Goal: Information Seeking & Learning: Learn about a topic

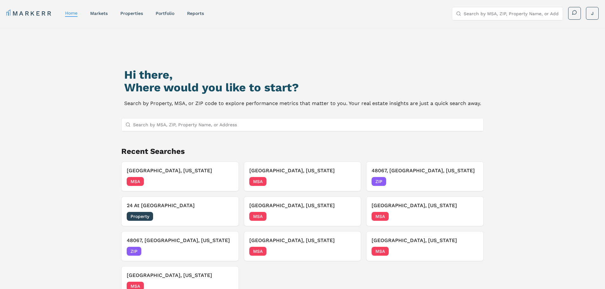
click at [231, 128] on input "Search by MSA, ZIP, Property Name, or Address" at bounding box center [306, 125] width 347 height 13
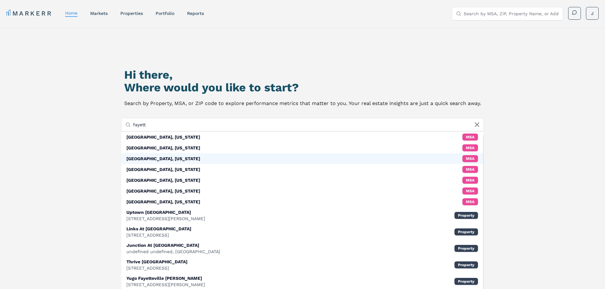
type input "fayett"
click at [175, 160] on div "[GEOGRAPHIC_DATA], [US_STATE]" at bounding box center [163, 159] width 74 height 6
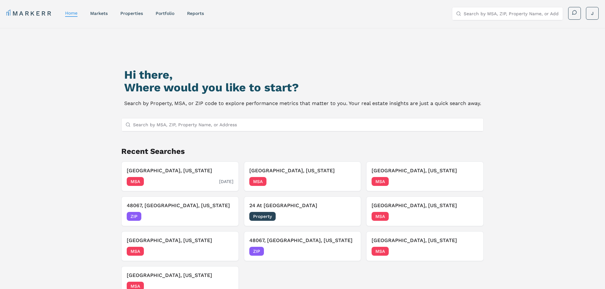
click at [173, 171] on h3 "[GEOGRAPHIC_DATA], [US_STATE]" at bounding box center [180, 171] width 107 height 8
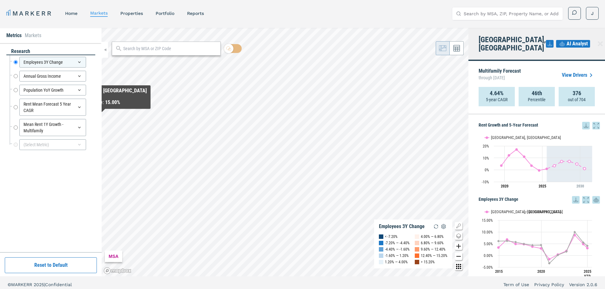
drag, startPoint x: 101, startPoint y: 14, endPoint x: 101, endPoint y: 18, distance: 4.1
click at [101, 14] on link "markets" at bounding box center [98, 12] width 17 height 5
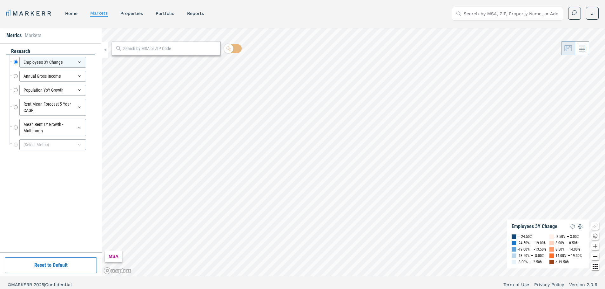
click at [168, 51] on input "text" at bounding box center [170, 48] width 94 height 7
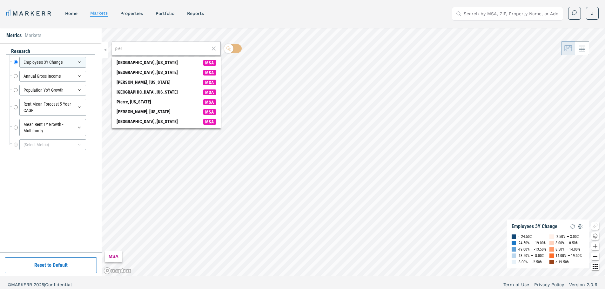
drag, startPoint x: 107, startPoint y: 45, endPoint x: 85, endPoint y: 37, distance: 23.3
click at [85, 37] on div "Metrics Markets research Employees 3Y Change Employees 3Y Change Annual Gross I…" at bounding box center [302, 152] width 605 height 249
paste input "Peoria, IL"
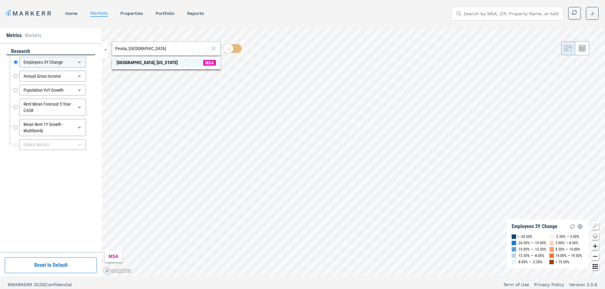
click at [160, 65] on span "Peoria, Illinois MSA" at bounding box center [166, 63] width 109 height 10
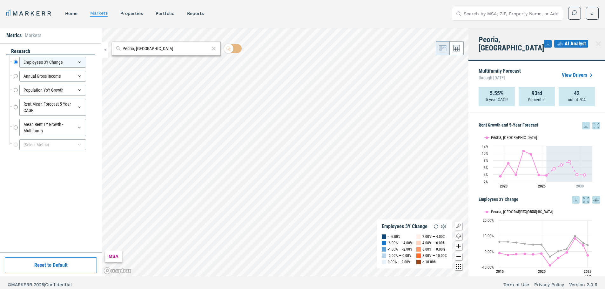
click at [582, 196] on icon at bounding box center [586, 200] width 8 height 8
click at [568, 40] on span "AI Analyst" at bounding box center [575, 44] width 21 height 8
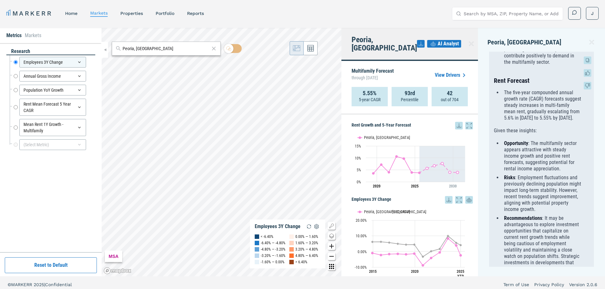
scroll to position [297, 0]
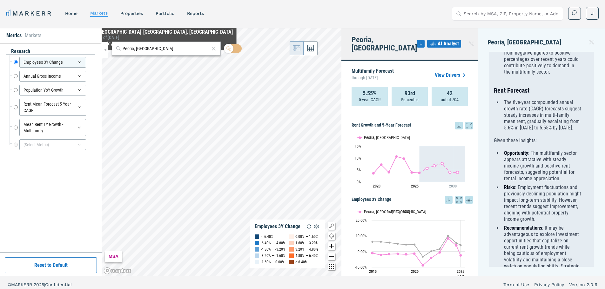
click at [142, 50] on input "Peoria, IL" at bounding box center [166, 48] width 87 height 7
drag, startPoint x: 142, startPoint y: 50, endPoint x: 93, endPoint y: 44, distance: 48.6
click at [93, 44] on div "Metrics Markets research Employees 3Y Change Employees 3Y Change Annual Gross I…" at bounding box center [302, 152] width 605 height 249
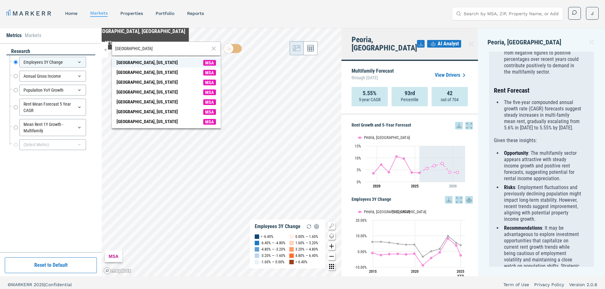
click at [134, 63] on div "Tampa, Florida" at bounding box center [147, 62] width 61 height 7
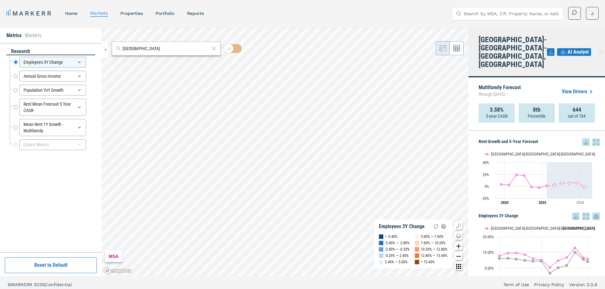
drag, startPoint x: 140, startPoint y: 48, endPoint x: 113, endPoint y: 44, distance: 26.3
click at [113, 44] on div "tampa" at bounding box center [166, 49] width 109 height 14
drag, startPoint x: 136, startPoint y: 50, endPoint x: 122, endPoint y: 50, distance: 14.3
click at [122, 50] on div "p" at bounding box center [166, 49] width 109 height 14
paste input "Peoria, IL"
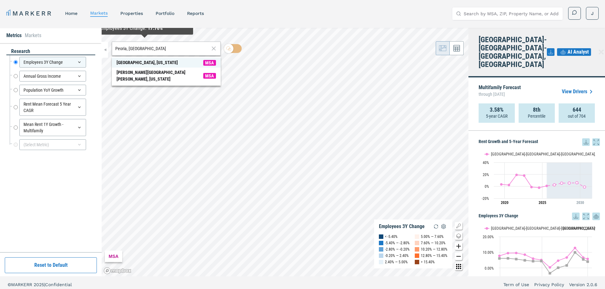
type input "Peoria, IL"
click at [153, 62] on span "Peoria, Illinois MSA" at bounding box center [166, 63] width 109 height 10
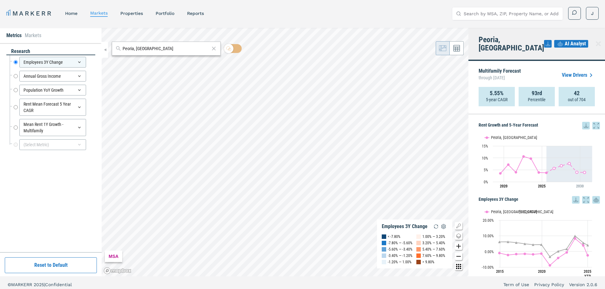
click at [593, 122] on icon at bounding box center [597, 126] width 8 height 8
click at [569, 40] on span "AI Analyst" at bounding box center [575, 44] width 21 height 8
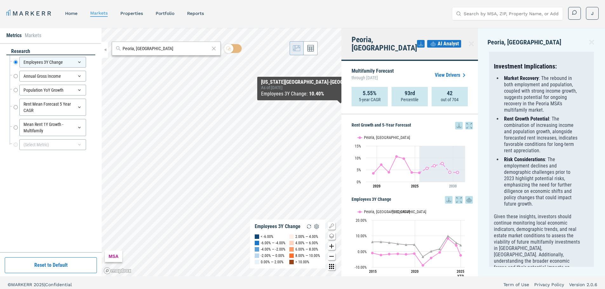
scroll to position [488, 0]
